Goal: Task Accomplishment & Management: Use online tool/utility

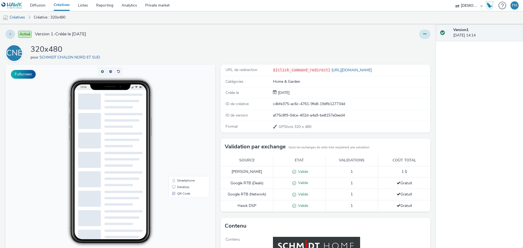
click at [423, 34] on icon at bounding box center [424, 34] width 3 height 4
click at [405, 46] on link "Modifier" at bounding box center [409, 45] width 41 height 11
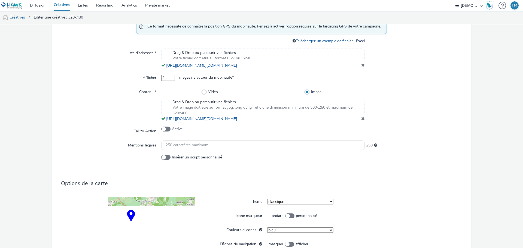
scroll to position [245, 0]
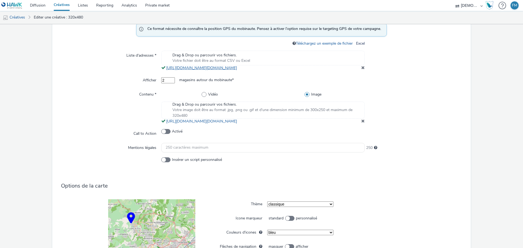
click at [239, 70] on link "[URL][DOMAIN_NAME][DOMAIN_NAME]" at bounding box center [202, 67] width 73 height 5
click at [239, 124] on link "[URL][DOMAIN_NAME][DOMAIN_NAME]" at bounding box center [202, 121] width 73 height 5
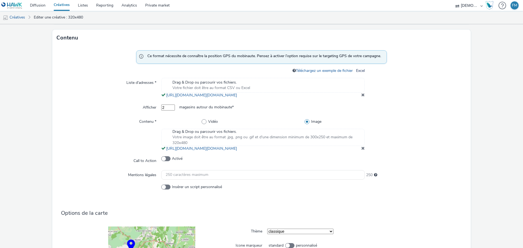
scroll to position [54, 0]
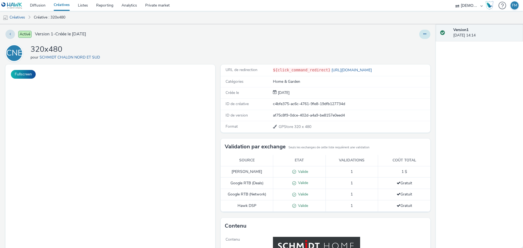
click at [422, 33] on button at bounding box center [424, 34] width 11 height 9
click at [412, 58] on link "Dupliquer" at bounding box center [409, 56] width 41 height 11
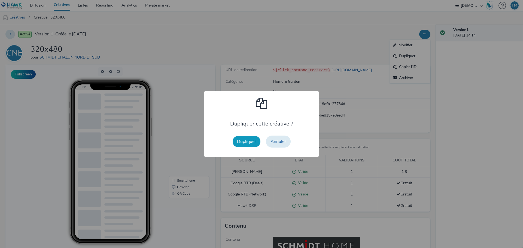
click at [245, 142] on button "Dupliquer" at bounding box center [246, 141] width 28 height 11
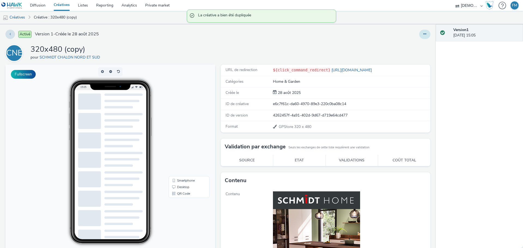
click at [419, 33] on button at bounding box center [424, 34] width 11 height 9
click at [414, 41] on link "Modifier" at bounding box center [409, 45] width 41 height 11
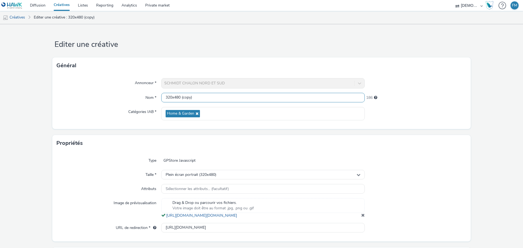
drag, startPoint x: 180, startPoint y: 95, endPoint x: 239, endPoint y: 96, distance: 59.3
click at [238, 96] on input "320x480 (copy)" at bounding box center [262, 98] width 203 height 10
type input "320x480"
click at [245, 45] on h1 "Editer une créative" at bounding box center [261, 44] width 418 height 10
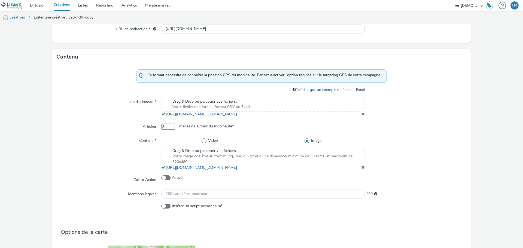
scroll to position [245, 0]
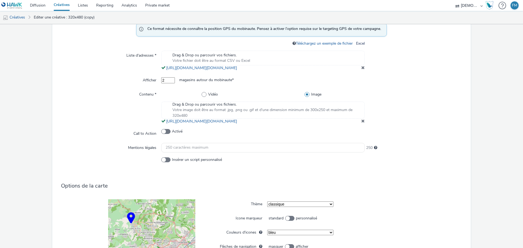
click at [361, 123] on span at bounding box center [363, 121] width 4 height 4
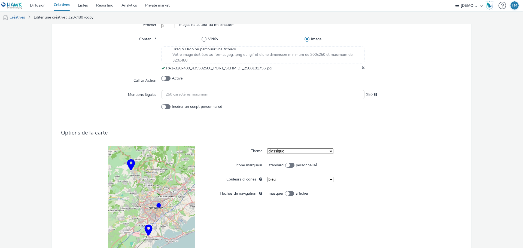
scroll to position [378, 0]
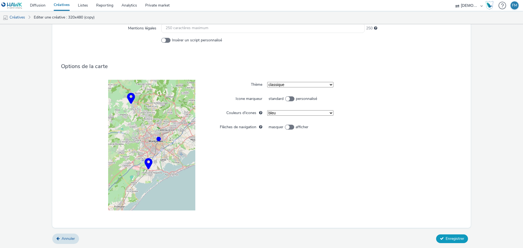
click at [446, 237] on span "Enregistrer" at bounding box center [454, 238] width 19 height 5
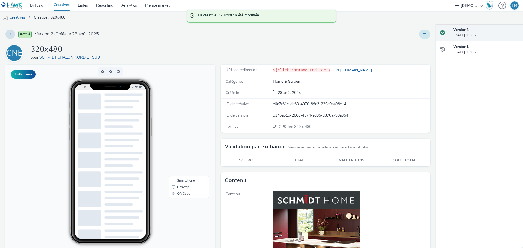
click at [419, 32] on button at bounding box center [424, 34] width 11 height 9
click at [416, 47] on link "Modifier" at bounding box center [409, 45] width 41 height 11
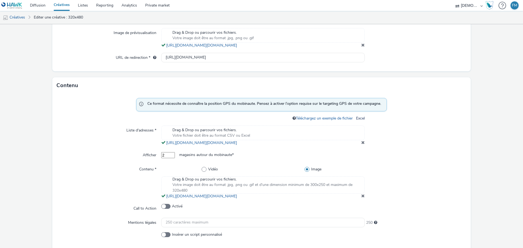
scroll to position [218, 0]
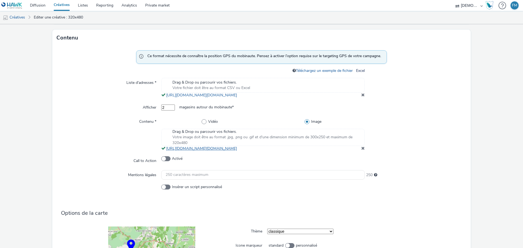
click at [239, 151] on link "[URL][DOMAIN_NAME][DOMAIN_NAME]" at bounding box center [202, 148] width 73 height 5
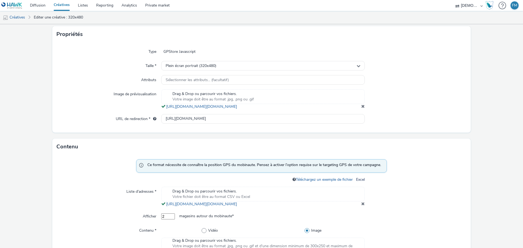
click at [361, 108] on span at bounding box center [363, 106] width 4 height 4
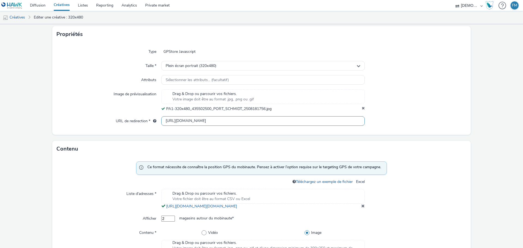
click at [178, 124] on input "[URL][DOMAIN_NAME]" at bounding box center [262, 121] width 203 height 10
paste input "[URL][DOMAIN_NAME]"
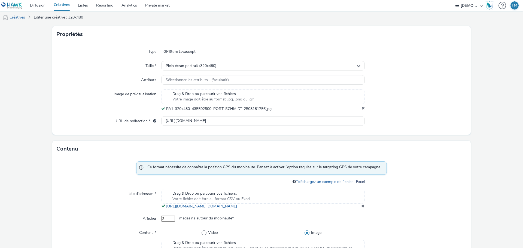
click at [403, 123] on form "Editer une créative Général Annonceur * SCHMIDT CHALON NORD ET SUD Nom * 320x48…" at bounding box center [261, 210] width 523 height 590
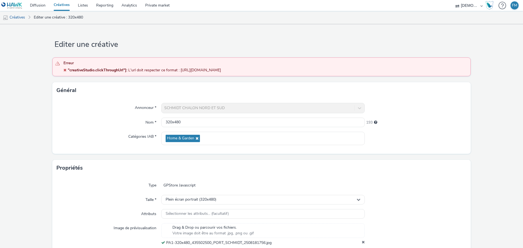
scroll to position [136, 0]
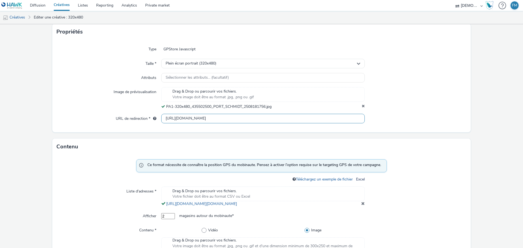
click at [169, 119] on input "[URL][DOMAIN_NAME]" at bounding box center [262, 119] width 203 height 10
type input "[URL][DOMAIN_NAME]"
click at [477, 113] on form "Editer une créative Erreur "creativeStudio.clickThroughUrl"] : L'url doit respe…" at bounding box center [261, 195] width 523 height 615
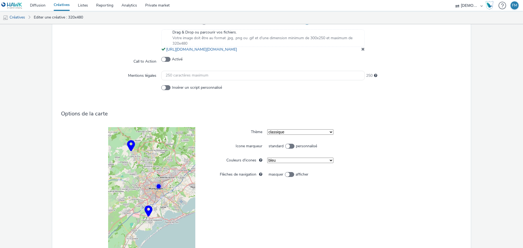
scroll to position [403, 0]
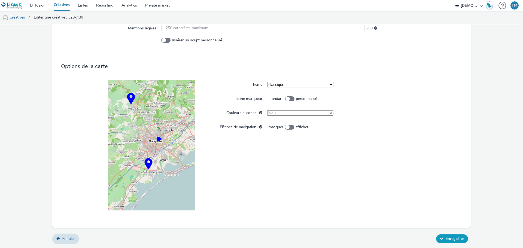
click at [445, 239] on span "Enregistrer" at bounding box center [454, 238] width 19 height 5
